Goal: Information Seeking & Learning: Learn about a topic

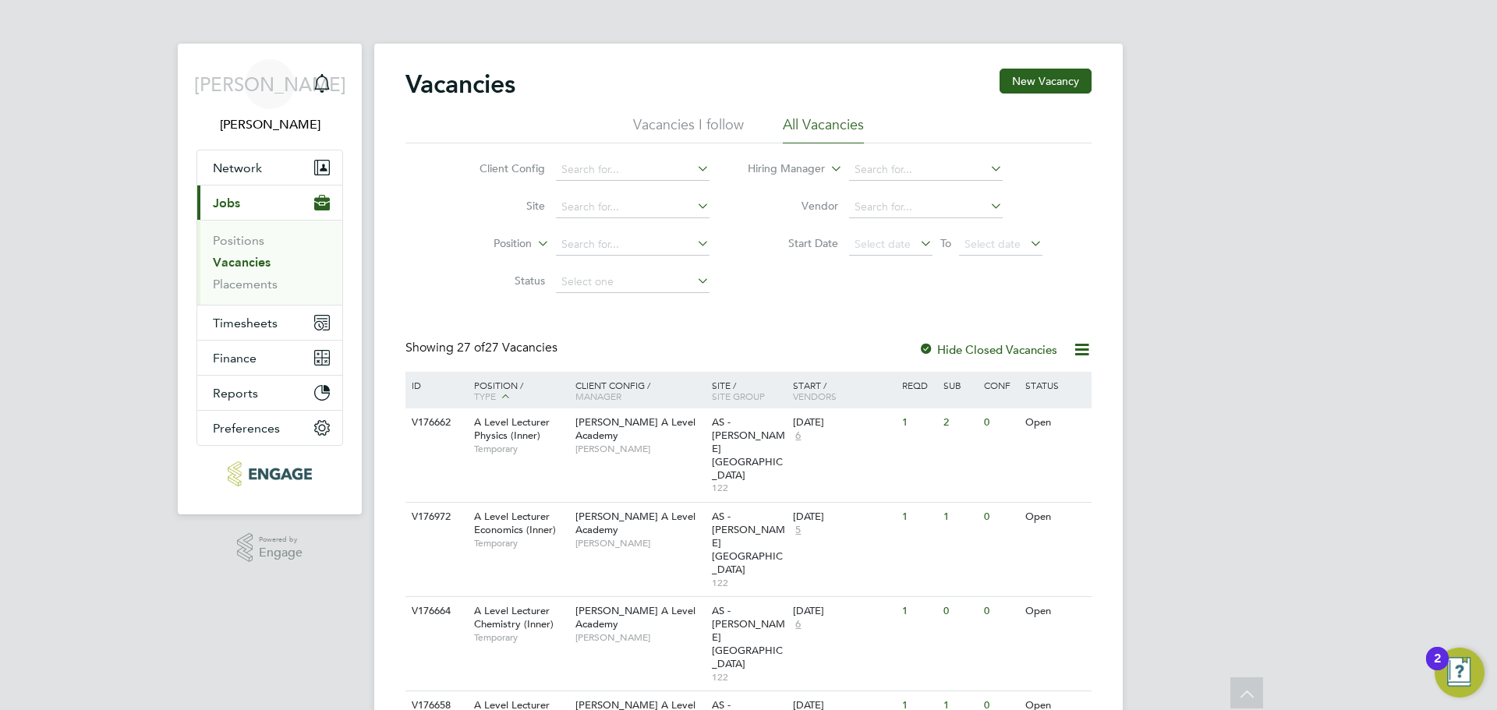
scroll to position [1263, 0]
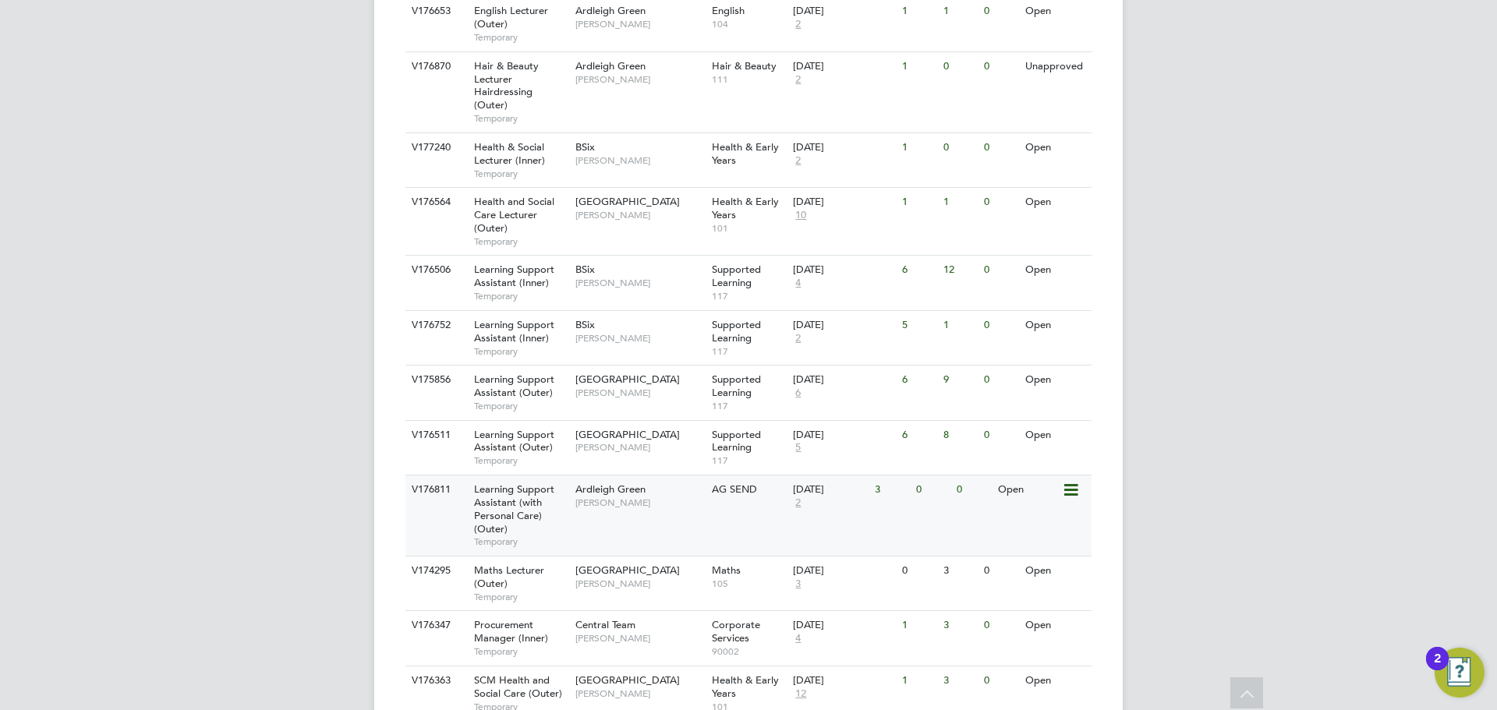
click at [527, 483] on span "Learning Support Assistant (with Personal Care) (Outer)" at bounding box center [514, 509] width 80 height 53
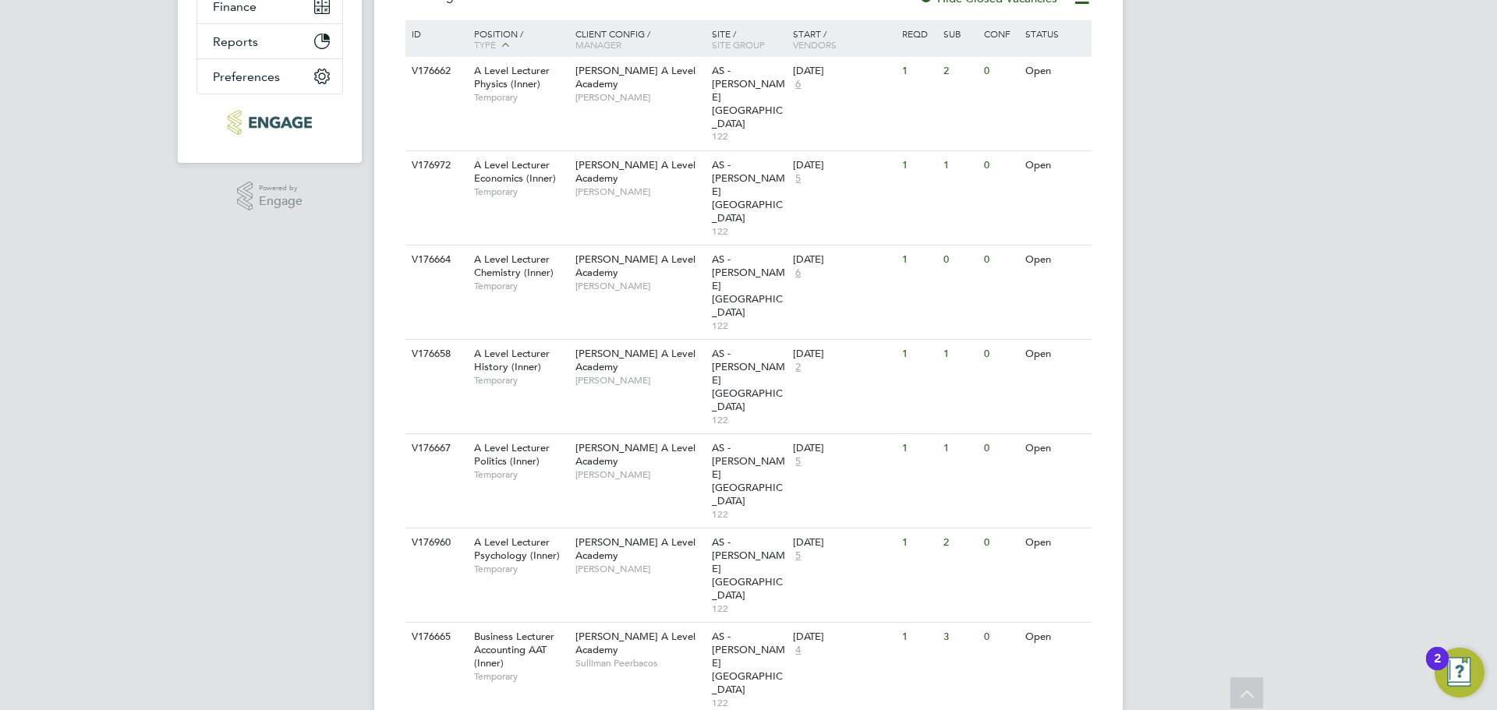
scroll to position [327, 0]
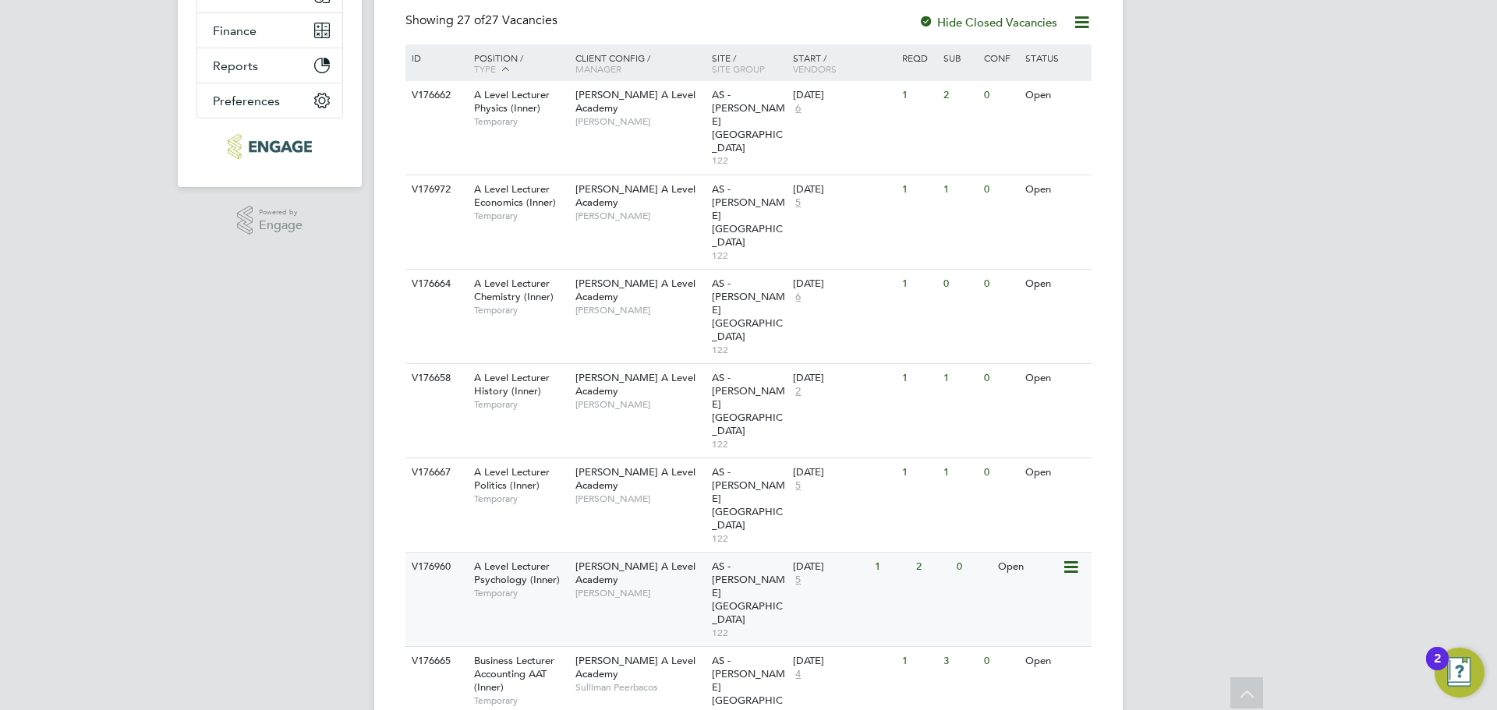
click at [564, 553] on div "A Level Lecturer Psychology (Inner) Temporary" at bounding box center [516, 580] width 109 height 54
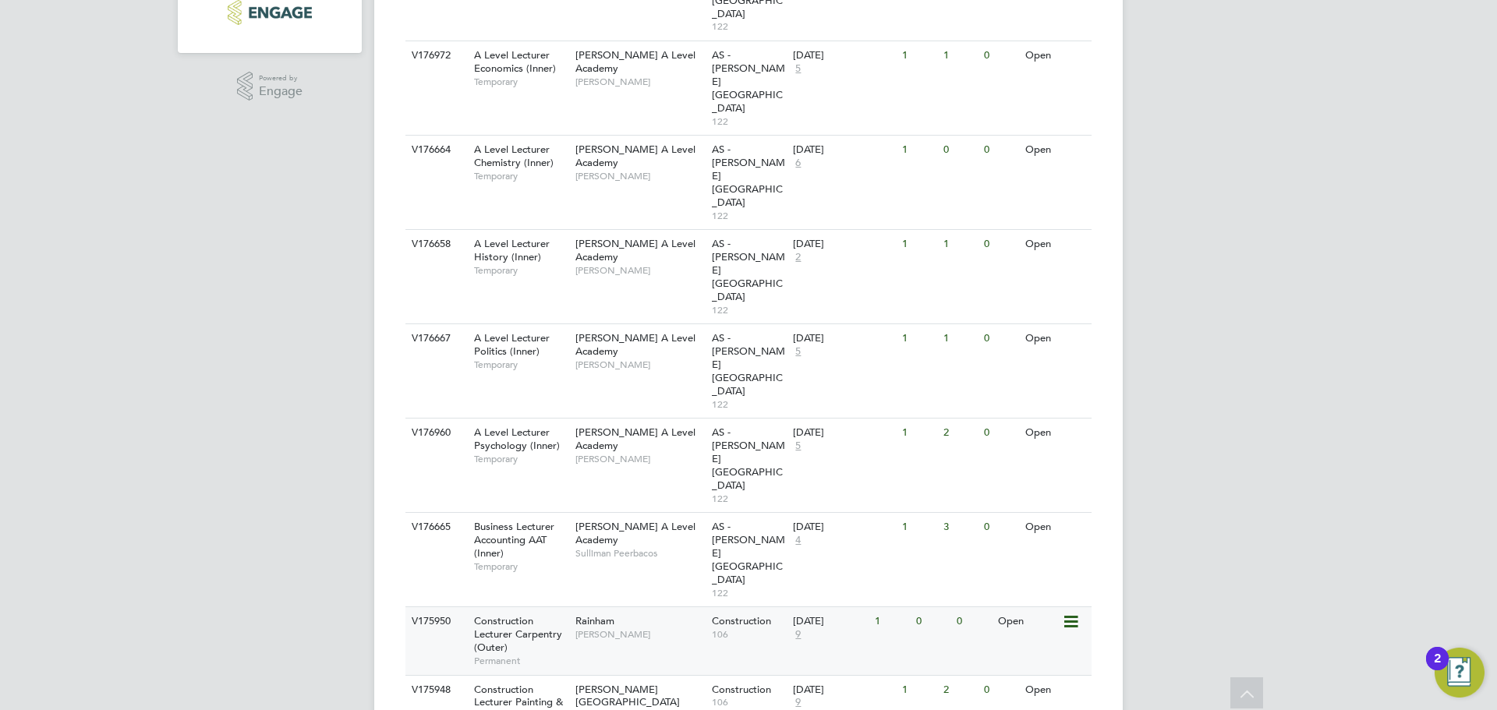
scroll to position [468, 0]
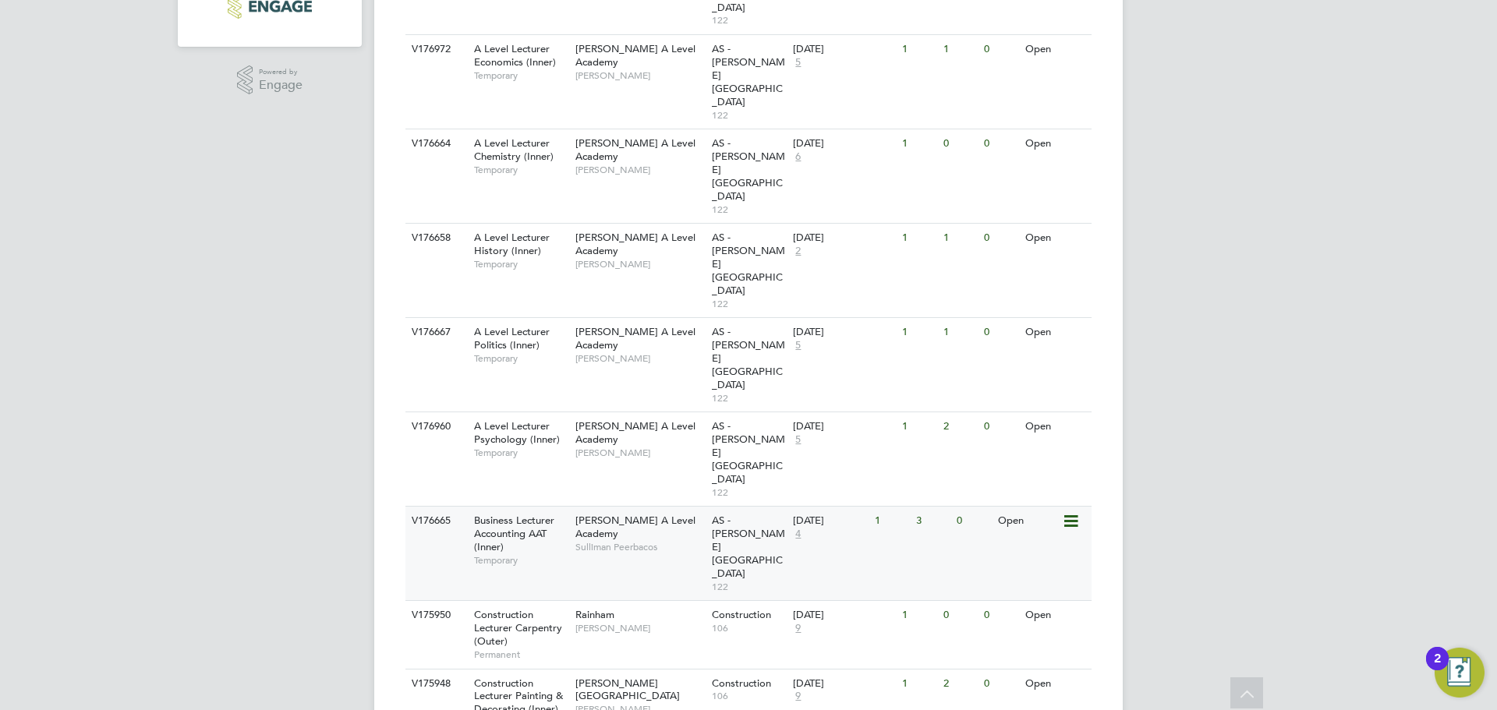
click at [517, 514] on span "Business Lecturer Accounting AAT (Inner)" at bounding box center [514, 534] width 80 height 40
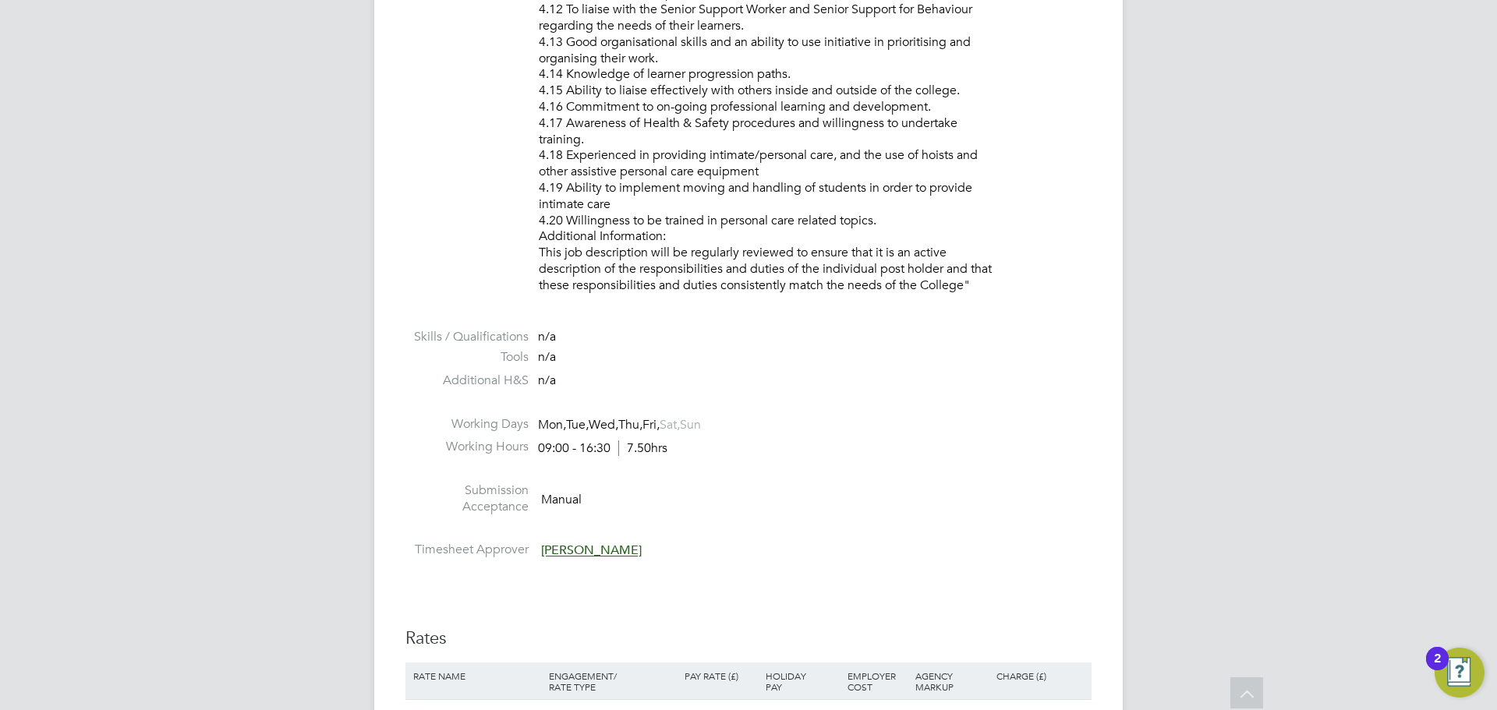
scroll to position [2218, 0]
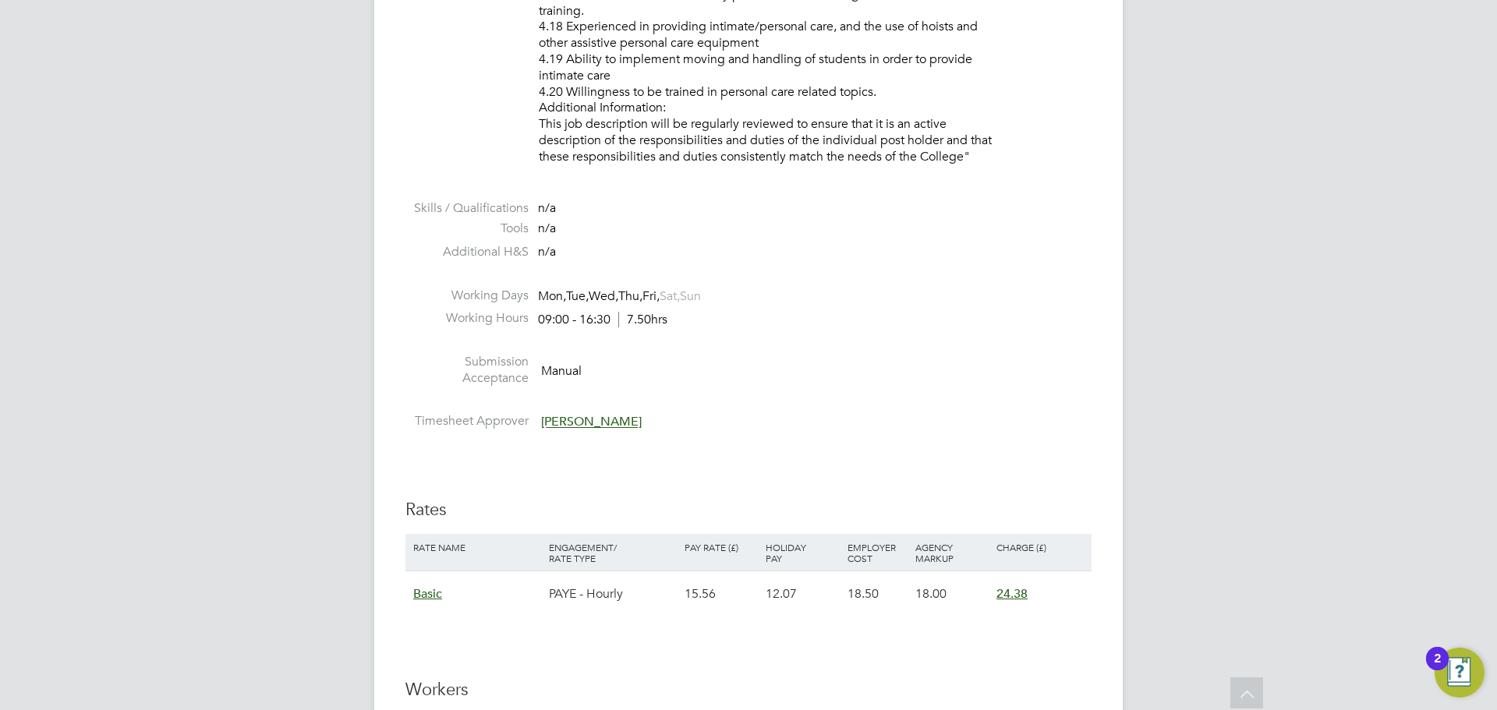
scroll to position [2452, 0]
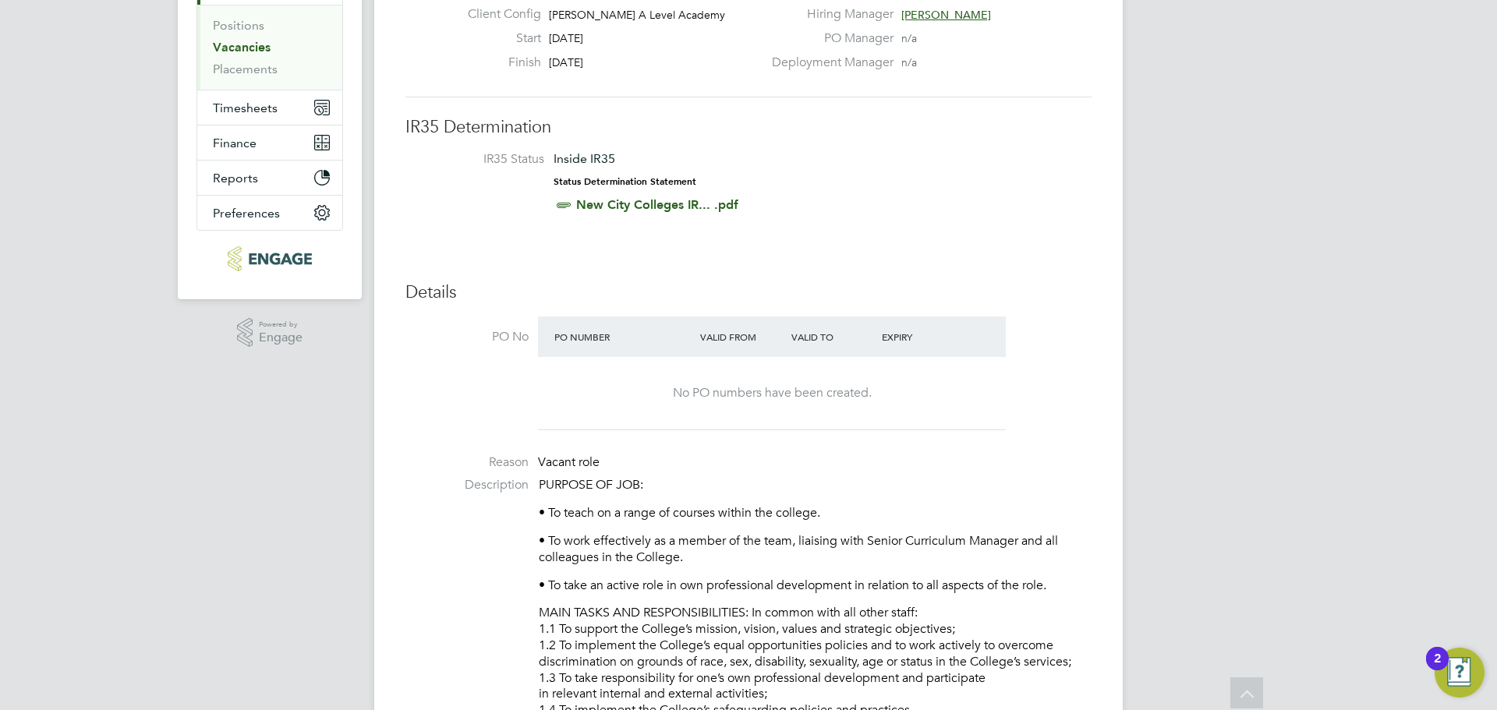
scroll to position [78, 0]
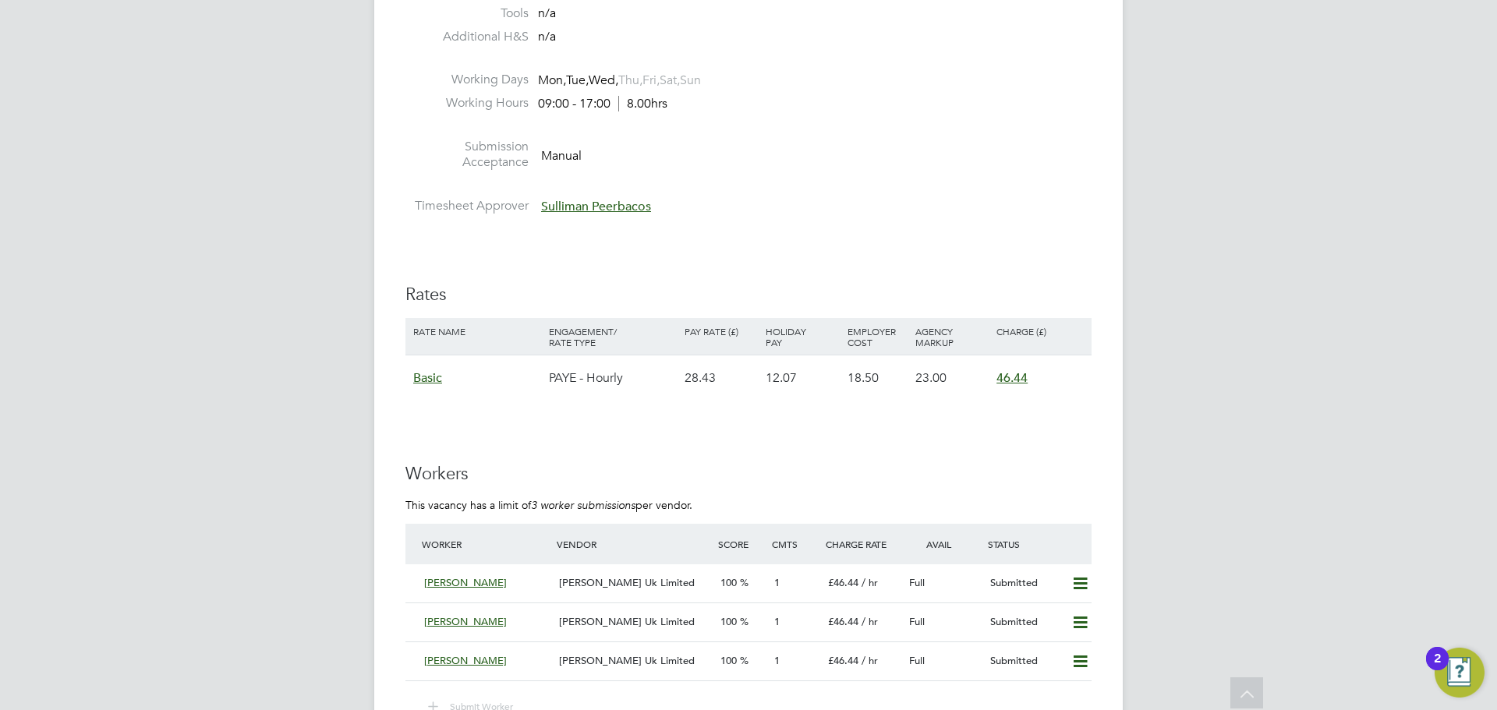
scroll to position [2261, 0]
